Goal: Task Accomplishment & Management: Use online tool/utility

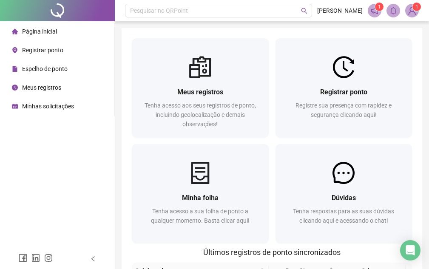
click at [60, 31] on li "Página inicial" at bounding box center [57, 31] width 111 height 17
click at [29, 31] on span "Página inicial" at bounding box center [39, 31] width 35 height 7
click at [379, 11] on span at bounding box center [375, 11] width 14 height 14
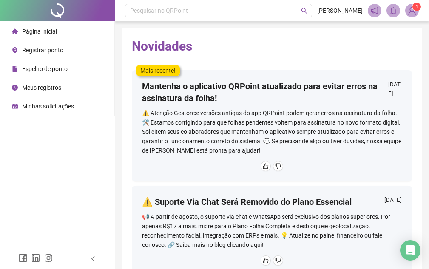
click at [358, 15] on span "[PERSON_NAME]" at bounding box center [340, 10] width 46 height 9
click at [44, 29] on span "Página inicial" at bounding box center [39, 31] width 35 height 7
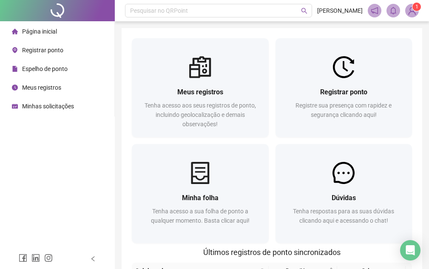
click at [51, 26] on div "Página inicial" at bounding box center [34, 31] width 45 height 17
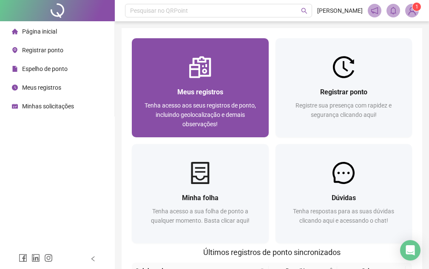
click at [183, 93] on span "Meus registros" at bounding box center [200, 92] width 46 height 8
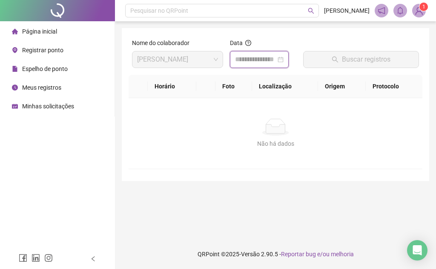
click at [268, 62] on input at bounding box center [255, 59] width 41 height 10
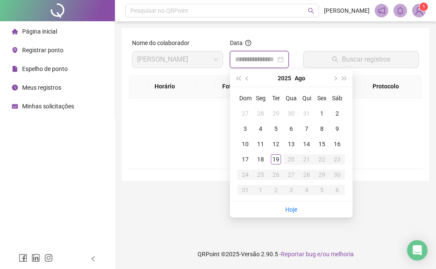
type input "**********"
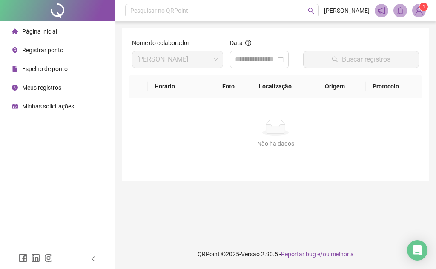
click at [415, 7] on img at bounding box center [418, 10] width 13 height 13
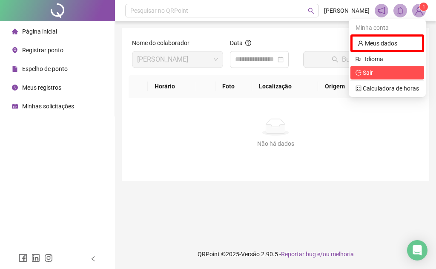
click at [377, 76] on span "Sair" at bounding box center [386, 72] width 63 height 9
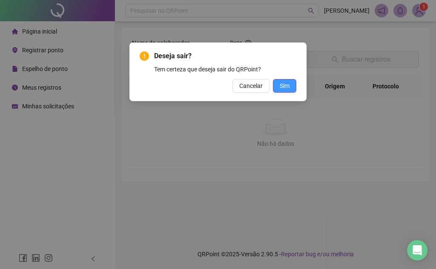
click at [283, 80] on button "Sim" at bounding box center [284, 86] width 23 height 14
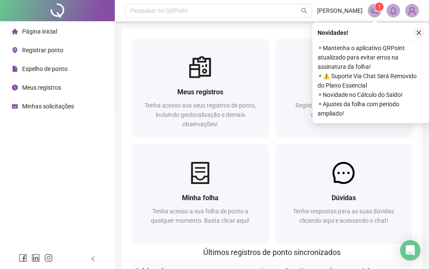
click at [421, 33] on icon "close" at bounding box center [419, 33] width 6 height 6
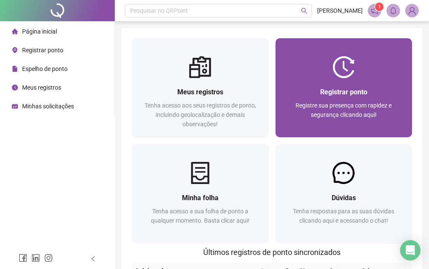
click at [340, 80] on div "Registrar ponto Registre sua presença com rapidez e segurança clicando aqui!" at bounding box center [344, 107] width 137 height 59
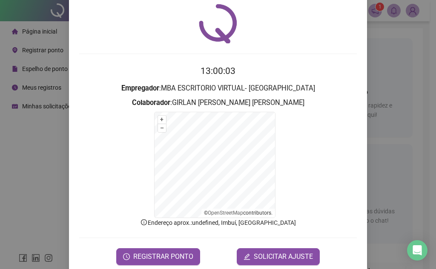
scroll to position [42, 0]
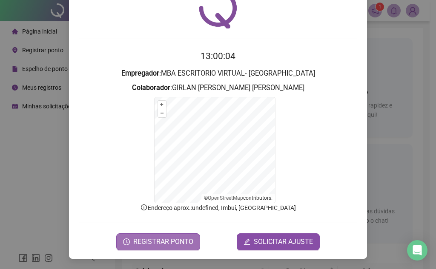
click at [164, 243] on span "REGISTRAR PONTO" at bounding box center [163, 242] width 60 height 10
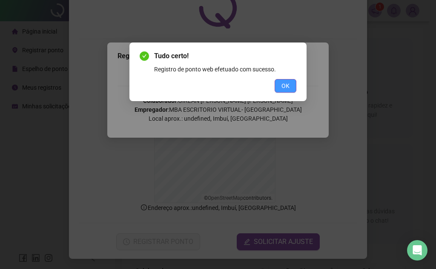
drag, startPoint x: 282, startPoint y: 78, endPoint x: 282, endPoint y: 83, distance: 5.1
click at [282, 83] on div "Tudo certo! Registro de ponto web efetuado com sucesso. OK" at bounding box center [218, 72] width 157 height 42
click at [282, 83] on span "OK" at bounding box center [285, 85] width 8 height 9
